Goal: Transaction & Acquisition: Purchase product/service

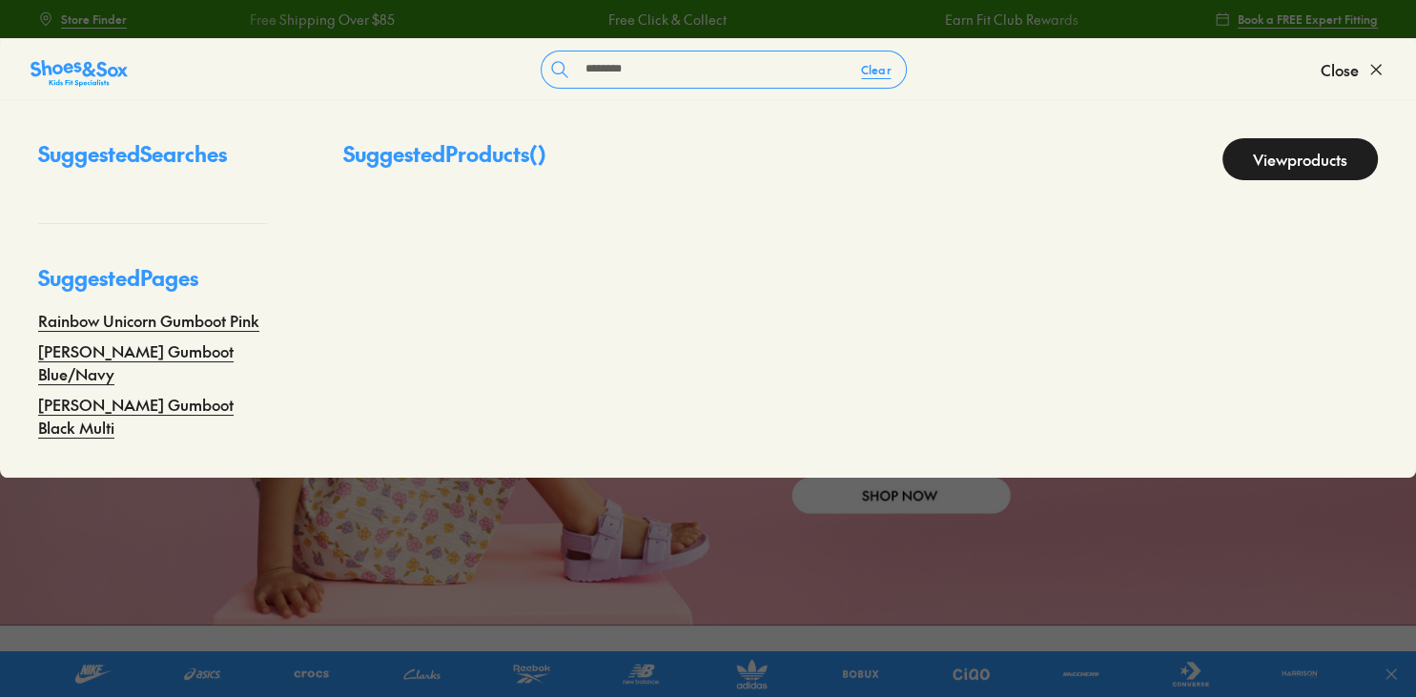
type input "********"
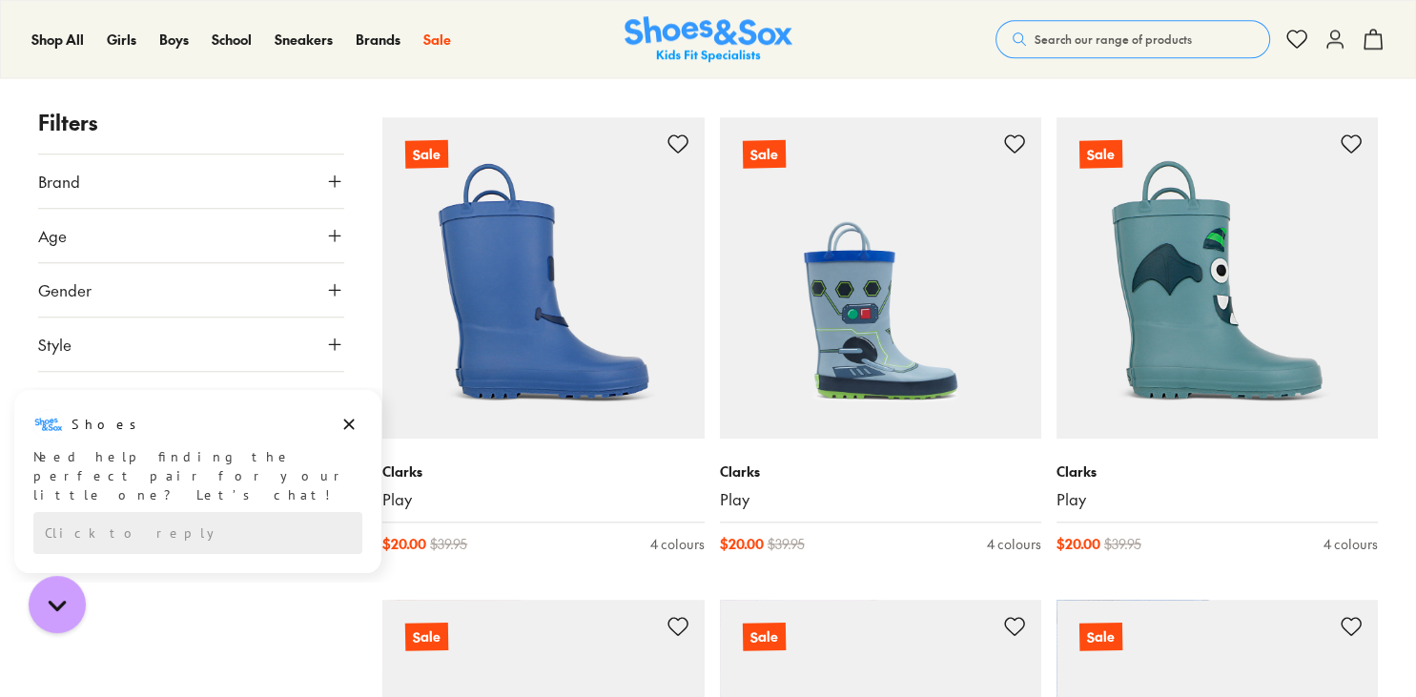
scroll to position [1678, 0]
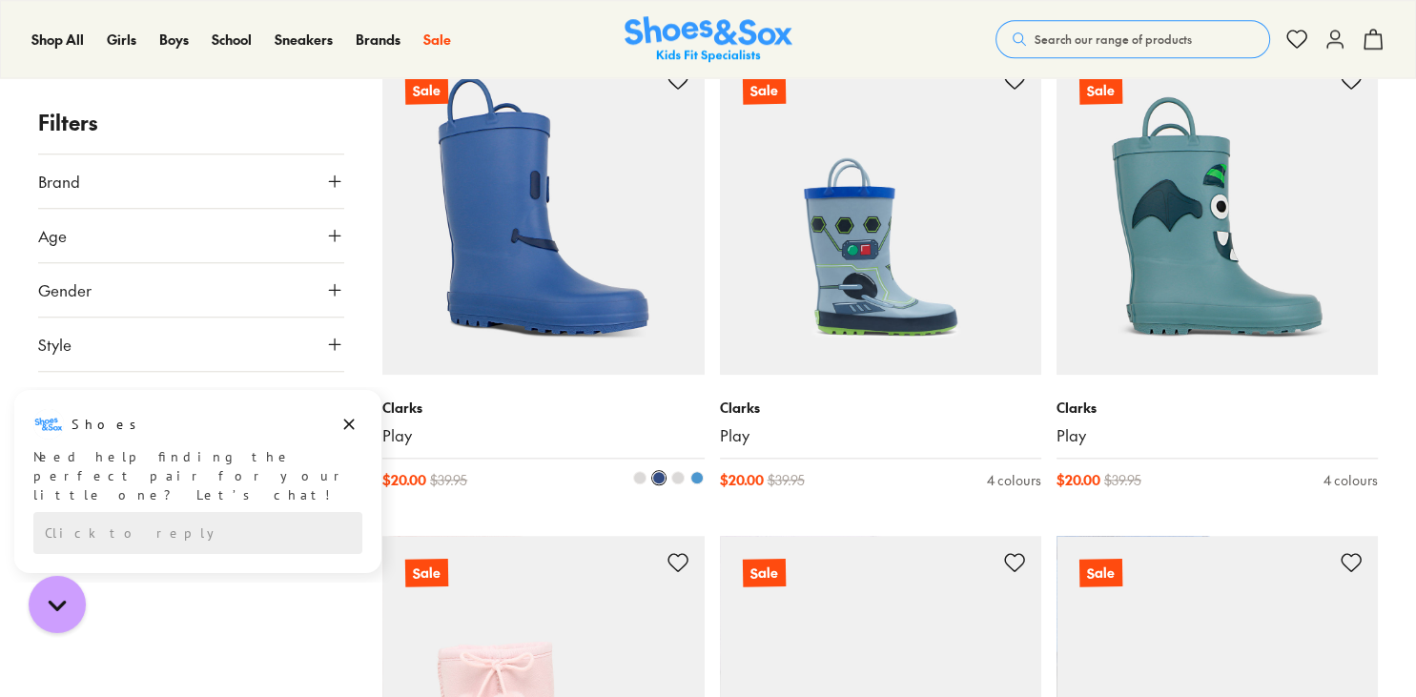
click at [613, 277] on img at bounding box center [542, 213] width 321 height 321
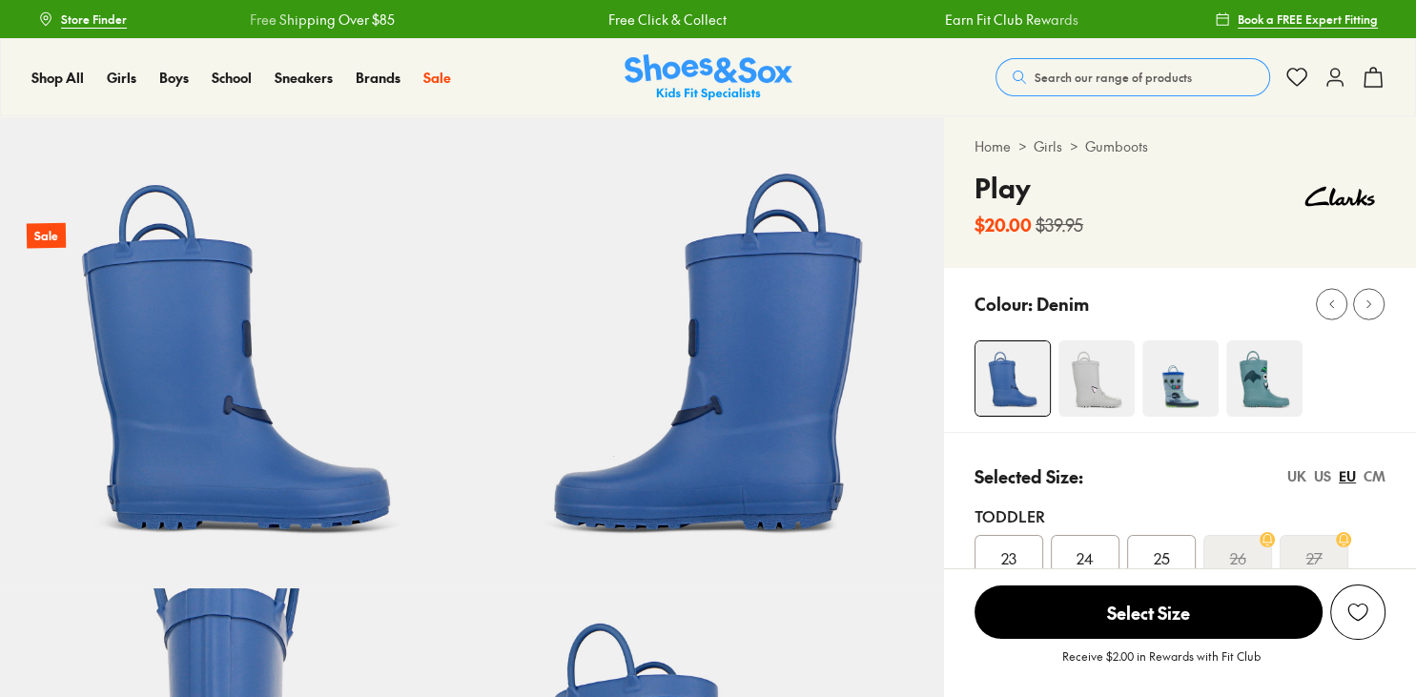
select select "*"
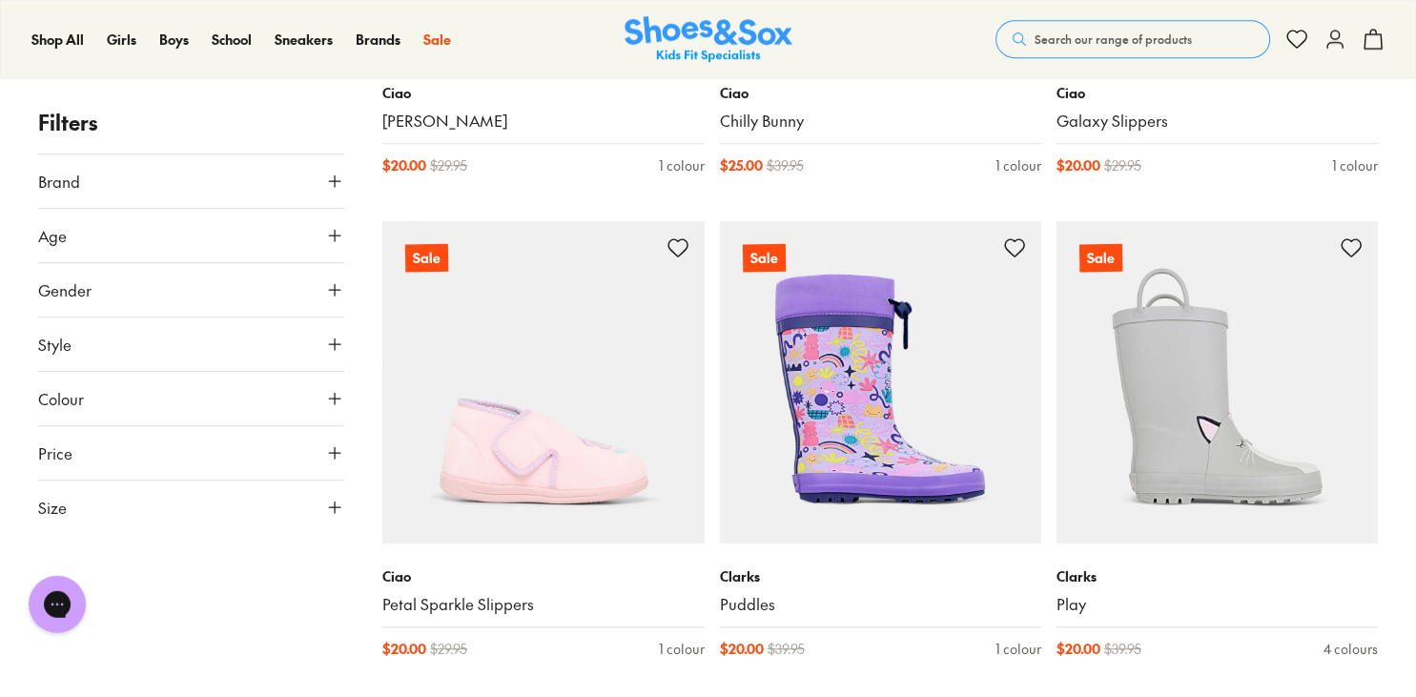
scroll to position [974, 0]
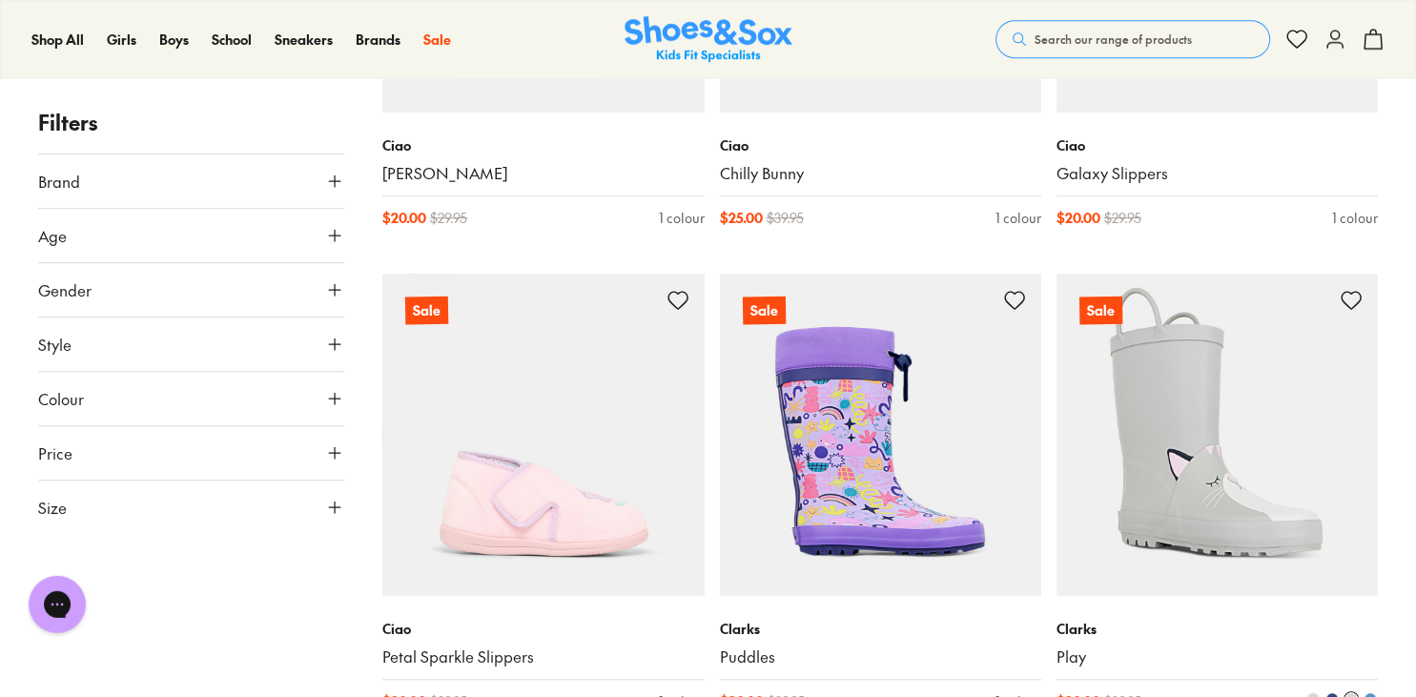
click at [1247, 437] on img at bounding box center [1217, 434] width 321 height 321
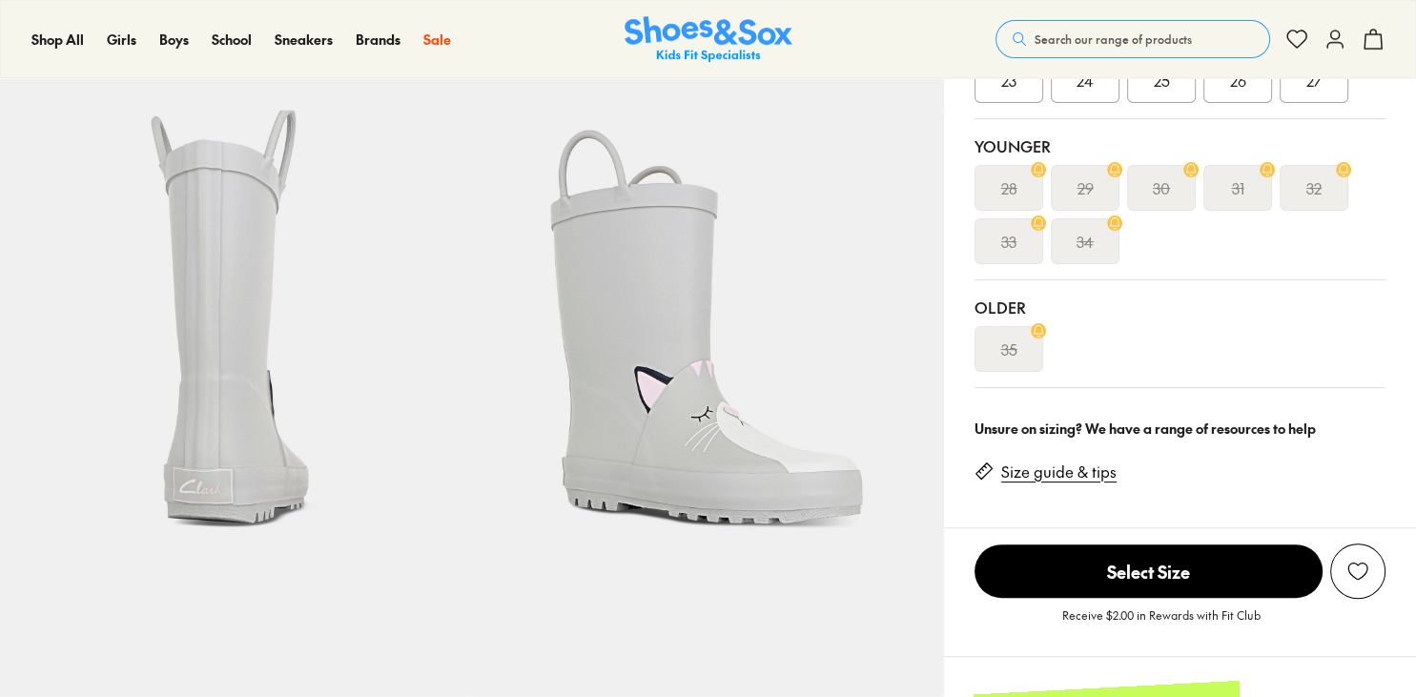
scroll to position [478, 0]
select select "*"
click at [1036, 328] on icon at bounding box center [1038, 330] width 14 height 14
